Goal: Navigation & Orientation: Find specific page/section

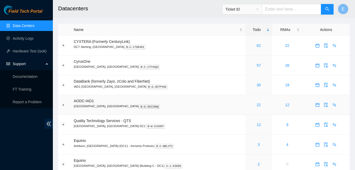
scroll to position [74, 0]
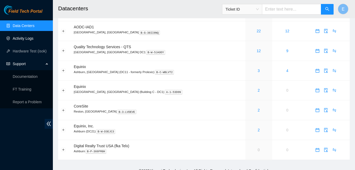
click at [22, 39] on link "Activity Logs" at bounding box center [23, 38] width 21 height 4
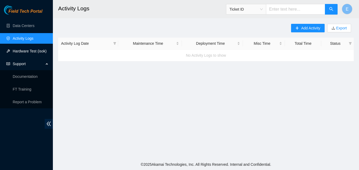
click at [18, 52] on link "Hardware Test (isok)" at bounding box center [30, 51] width 34 height 4
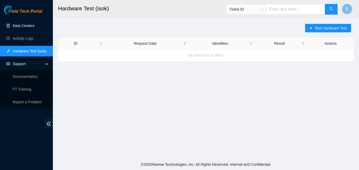
click at [21, 25] on link "Data Centers" at bounding box center [24, 26] width 22 height 4
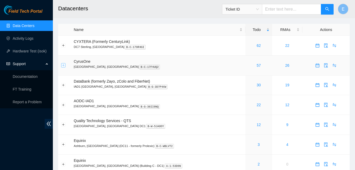
click at [65, 66] on button "Expand row" at bounding box center [63, 65] width 4 height 4
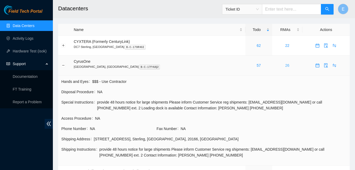
click at [285, 67] on link "26" at bounding box center [287, 65] width 4 height 4
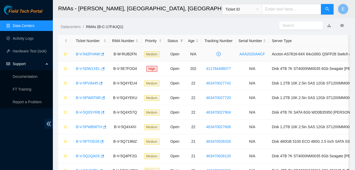
click at [91, 54] on link "B-V-542FHAW" at bounding box center [88, 54] width 24 height 4
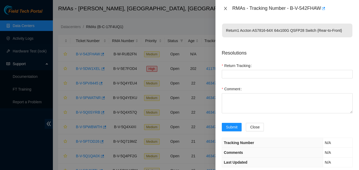
click at [227, 9] on icon "close" at bounding box center [225, 8] width 4 height 4
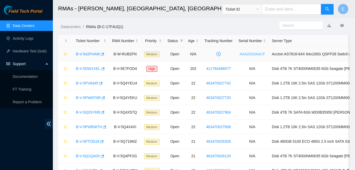
click at [251, 53] on link "AAA2020AACF" at bounding box center [253, 54] width 26 height 4
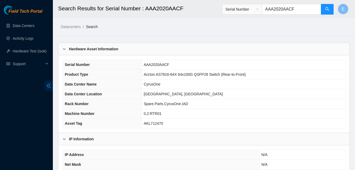
click at [51, 85] on icon "double-left" at bounding box center [49, 86] width 6 height 6
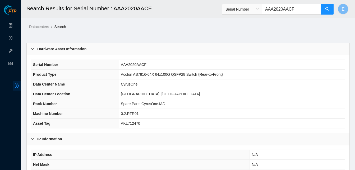
click at [16, 84] on icon "double-right" at bounding box center [17, 85] width 4 height 4
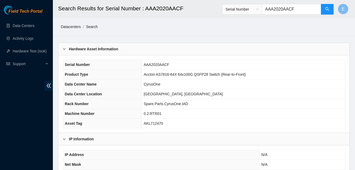
click at [76, 27] on link "Datacenters" at bounding box center [71, 27] width 20 height 4
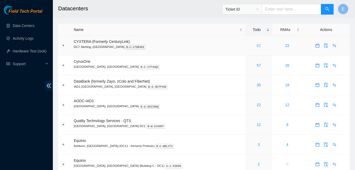
click at [257, 45] on link "62" at bounding box center [259, 45] width 4 height 4
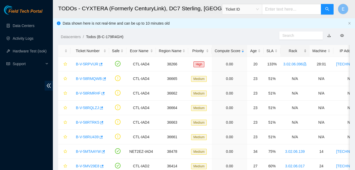
click at [290, 50] on div "Rack" at bounding box center [294, 51] width 23 height 6
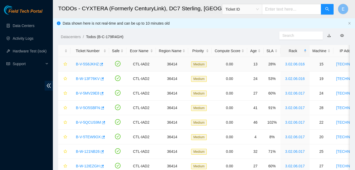
click at [292, 63] on link "3.02.06.016" at bounding box center [295, 64] width 20 height 4
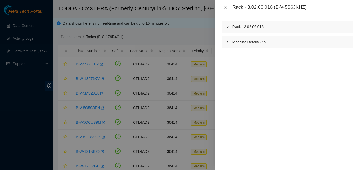
click at [226, 5] on button "Close" at bounding box center [225, 7] width 7 height 5
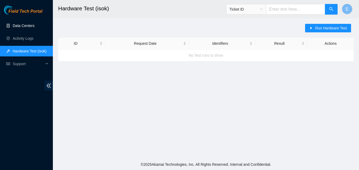
click at [21, 24] on link "Data Centers" at bounding box center [24, 26] width 22 height 4
